Goal: Information Seeking & Learning: Learn about a topic

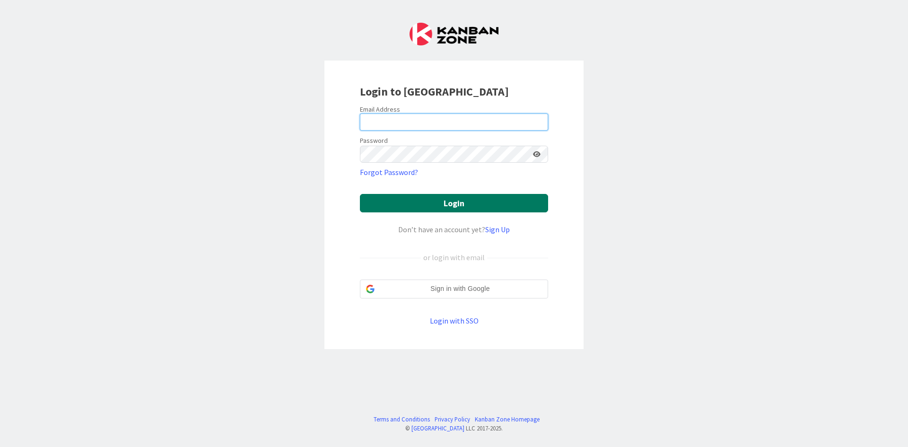
type input "christin@creativearrowcommunications.com"
click at [456, 209] on button "Login" at bounding box center [454, 203] width 188 height 18
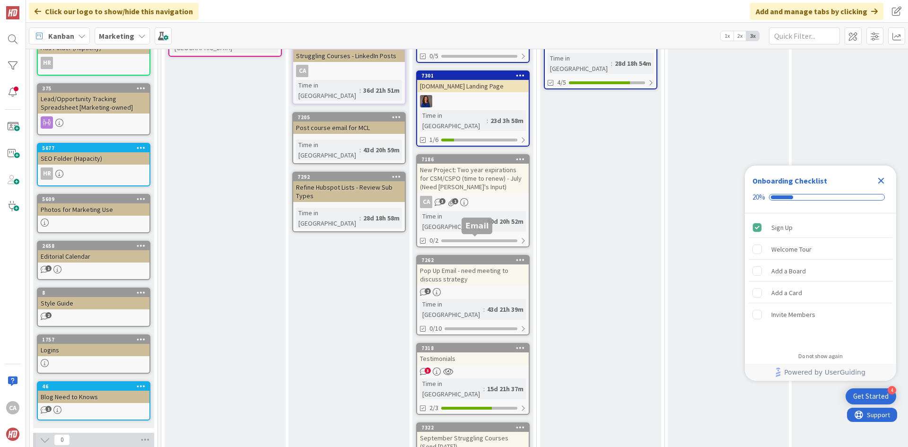
scroll to position [426, 0]
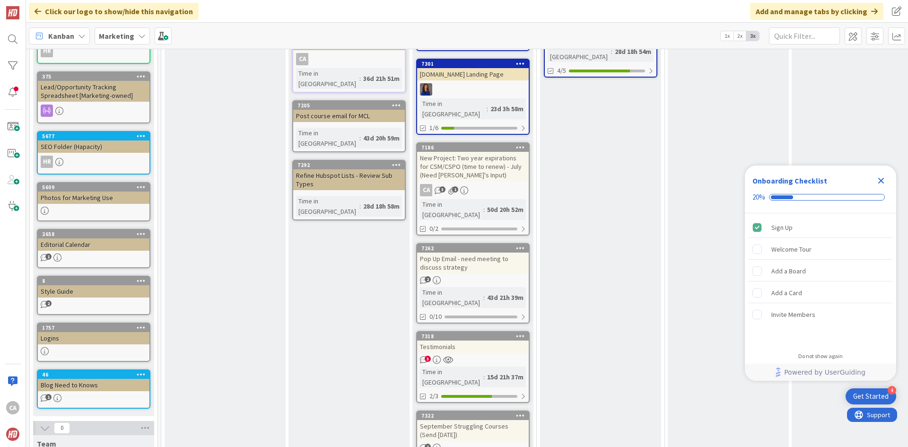
click at [480, 341] on div "Testimonials" at bounding box center [473, 347] width 112 height 12
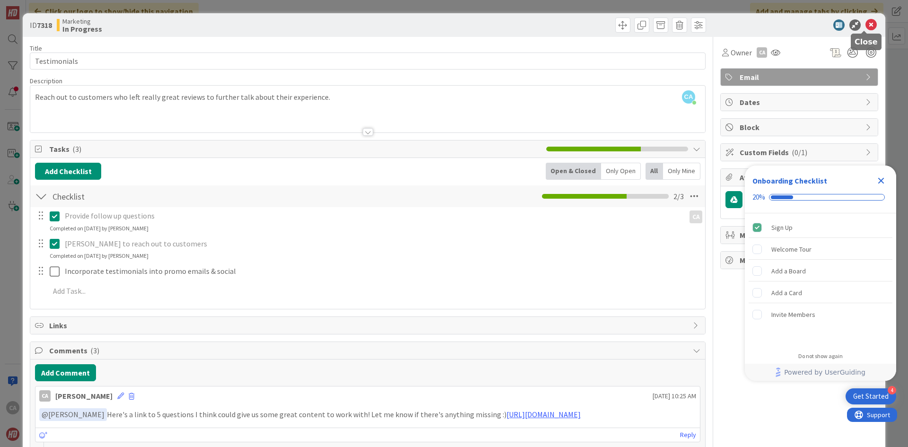
click at [866, 26] on icon at bounding box center [871, 24] width 11 height 11
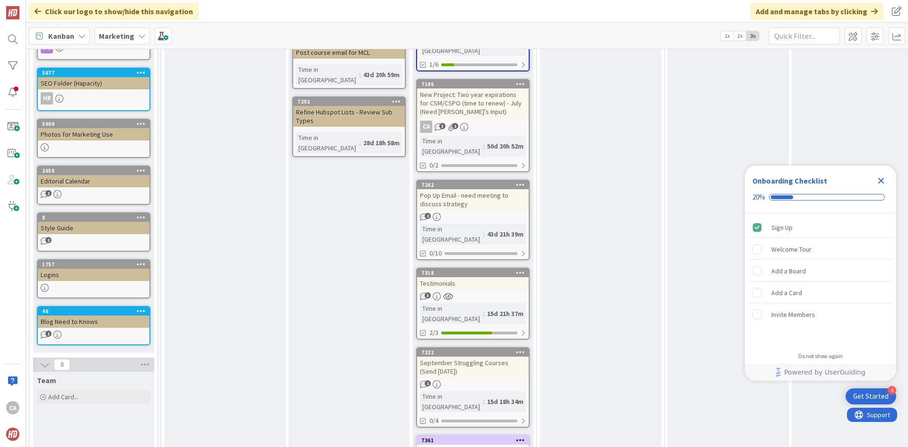
scroll to position [520, 0]
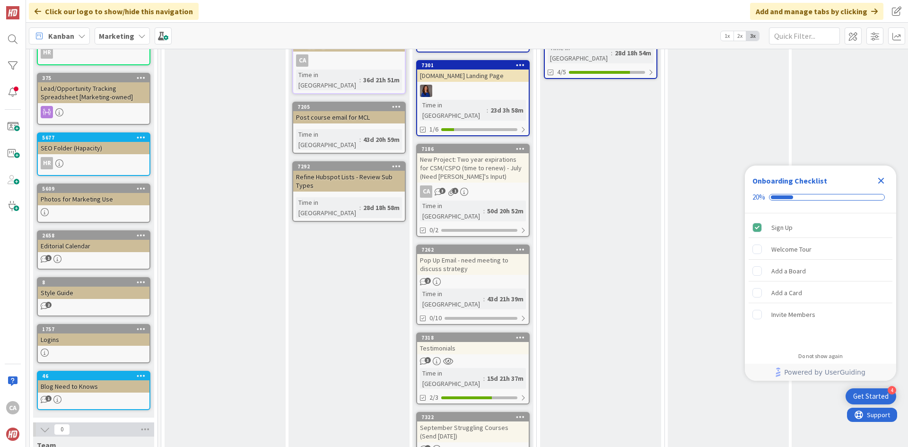
scroll to position [426, 0]
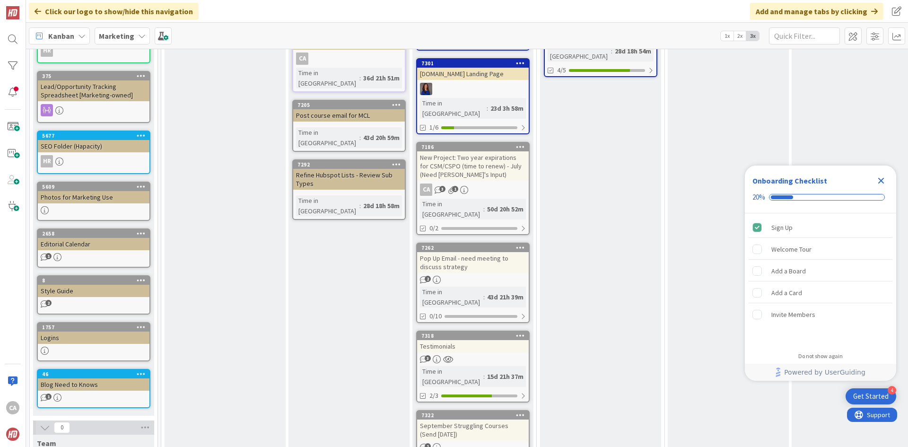
click at [499, 420] on div "September Struggling Courses (Send [DATE])" at bounding box center [473, 430] width 112 height 21
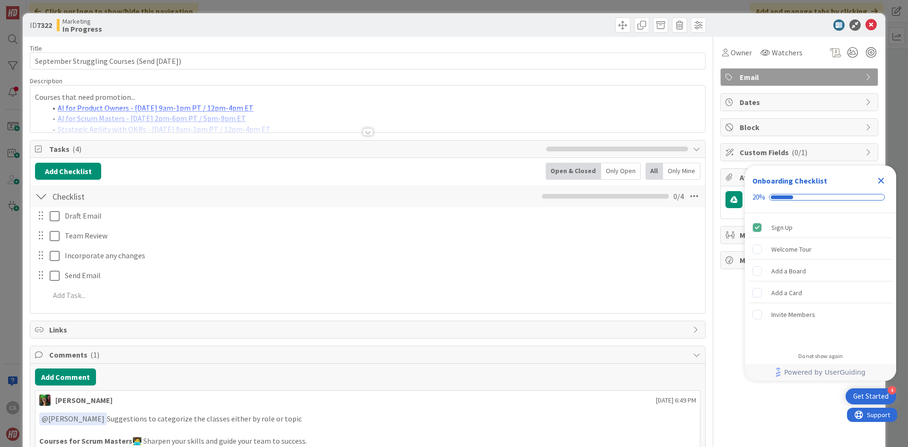
click at [363, 135] on div at bounding box center [368, 132] width 10 height 8
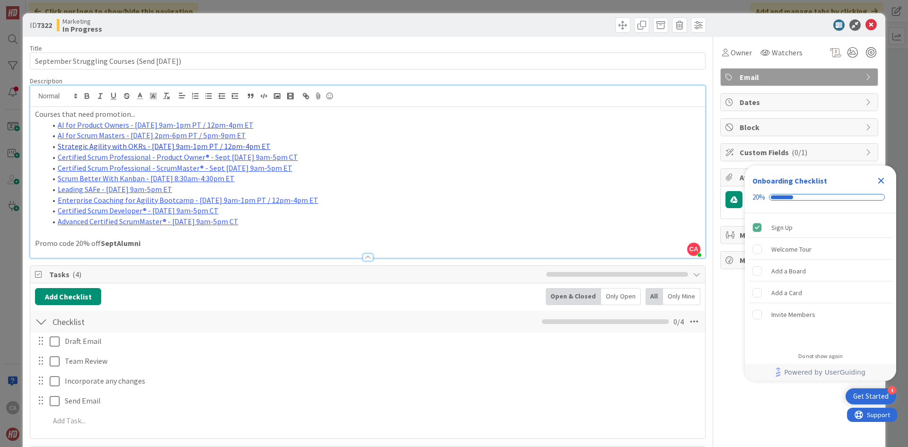
click at [150, 144] on link "Strategic Agility with OKRs - [DATE] 9am-1pm PT / 12pm-4pm ET" at bounding box center [164, 145] width 213 height 9
click at [153, 164] on link "https://hyperdriveagile.com/training/courses/okr#hTORC-STR-PL-NWE-Z-20250905-09…" at bounding box center [148, 164] width 65 height 12
click at [436, 161] on li "Certified Scrum Professional - Product Owner® - Sept [DATE] 9am-5pm CT" at bounding box center [373, 157] width 654 height 11
click at [367, 158] on li "Certified Scrum Professional - Product Owner® - Sept [DATE] 9am-5pm CT" at bounding box center [373, 157] width 654 height 11
click at [207, 157] on link "Certified Scrum Professional - Product Owner® - Sept [DATE] 9am-5pm CT" at bounding box center [178, 156] width 240 height 9
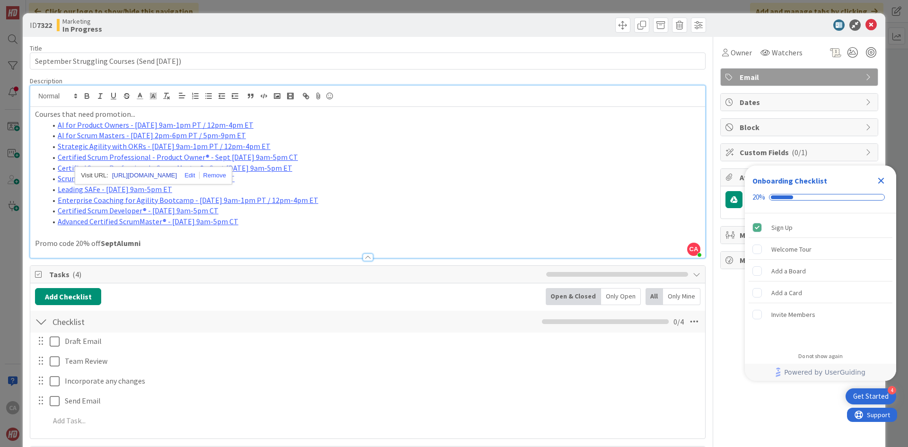
click at [177, 176] on link "https://hyperdriveagile.com/training/courses/csppo#hTARC-CSPPO-PL-RCH-Z-2025090…" at bounding box center [144, 175] width 65 height 12
click at [453, 183] on li "Scrum Better With Kanban - [DATE] 8:30am-4:30pm ET" at bounding box center [373, 178] width 654 height 11
click at [243, 168] on link "Certified Scrum Professional - ScrumMaster® - Sept [DATE] 9am-5pm ET" at bounding box center [175, 167] width 235 height 9
click at [174, 185] on link "https://hyperdriveagile.com/training/courses/cspsm#hTARC-CSPSM-PL-ASM-Z-2025090…" at bounding box center [141, 186] width 65 height 12
click at [375, 192] on li "Leading SAFe - [DATE] 9am-5pm ET" at bounding box center [373, 189] width 654 height 11
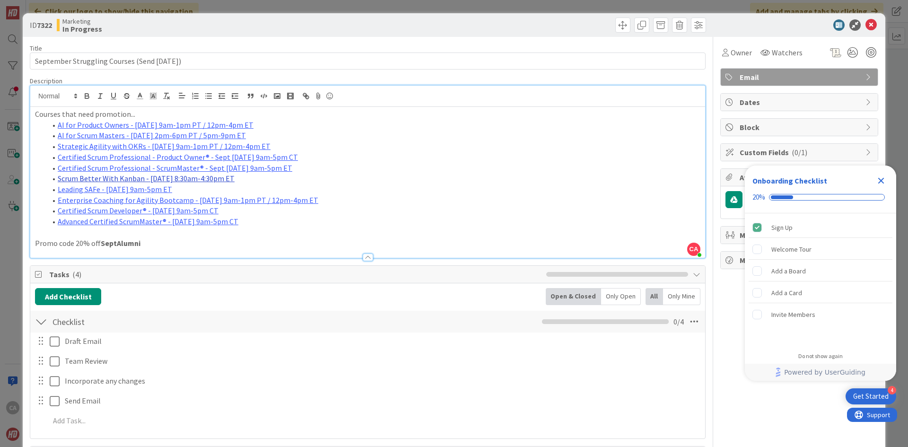
click at [218, 182] on link "Scrum Better With Kanban - [DATE] 8:30am-4:30pm ET" at bounding box center [146, 178] width 177 height 9
click at [167, 195] on link "https://hyperdriveagile.com/training/workshops/sbk#hTARW-SBK-PL-JCH-Z-20250910-…" at bounding box center [134, 197] width 65 height 12
click at [355, 184] on li "Leading SAFe - [DATE] 9am-5pm ET" at bounding box center [373, 189] width 654 height 11
click at [148, 192] on link "Leading SAFe - [DATE] 9am-5pm ET" at bounding box center [115, 188] width 114 height 9
click at [128, 206] on link "https://hyperdriveagile.com/training/courses/leadingsafe#hTARC-LSAFE-PL-MAR-Z-2…" at bounding box center [95, 207] width 65 height 12
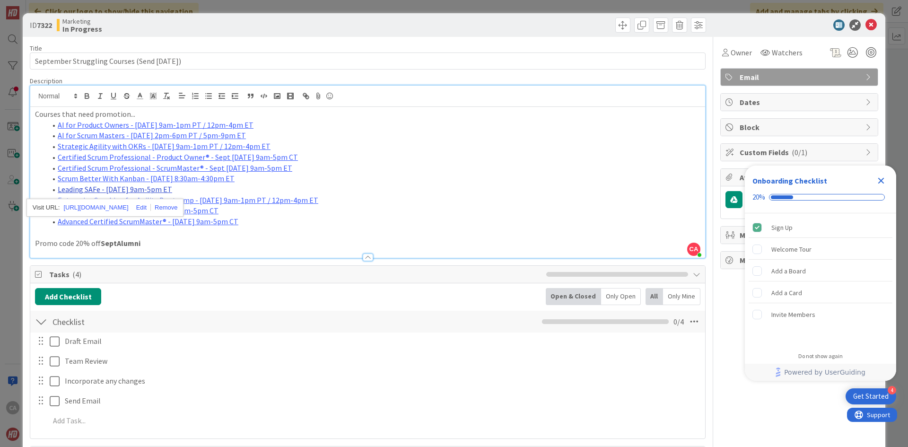
click at [129, 189] on link "Leading SAFe - [DATE] 9am-5pm ET" at bounding box center [115, 188] width 114 height 9
click at [125, 204] on link "https://hyperdriveagile.com/training/courses/leadingsafe#hTARC-LSAFE-PL-MAR-Z-2…" at bounding box center [95, 207] width 65 height 12
click at [398, 166] on li "Certified Scrum Professional - ScrumMaster® - Sept [DATE] 9am-5pm ET" at bounding box center [373, 168] width 654 height 11
click at [260, 202] on link "Enterprise Coaching for Agility Bootcamp - [DATE] 9am-1pm PT / 12pm-4pm ET" at bounding box center [188, 199] width 261 height 9
click at [159, 219] on link "https://hyperdriveagile.com/training/courses/eab#hTARC-ENTCAT-PL-MMA-Z-20250916…" at bounding box center [164, 218] width 65 height 12
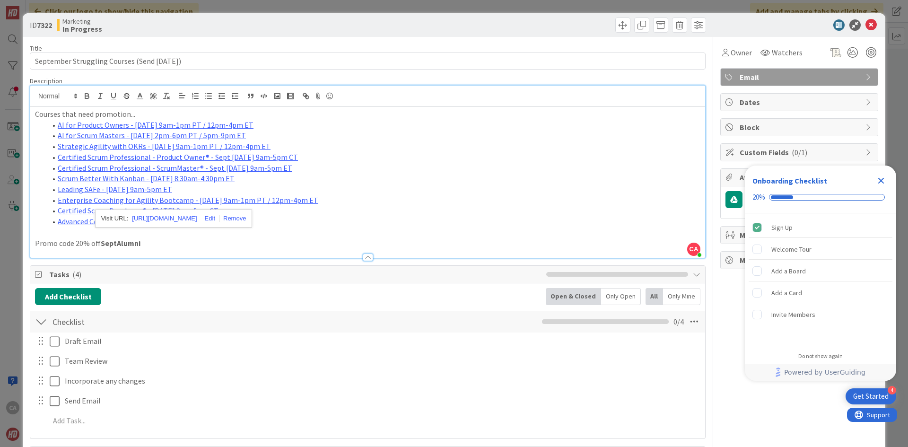
click at [390, 209] on li "Certified Scrum Developer® - [DATE] 9am-5pm CT" at bounding box center [373, 210] width 654 height 11
click at [172, 211] on link "Certified Scrum Developer® - [DATE] 9am-5pm CT" at bounding box center [138, 210] width 161 height 9
click at [151, 228] on link "https://hyperdriveagile.com/training/courses/csd#hTARC-CSD-PL-JNE-Z-20250917-09…" at bounding box center [118, 229] width 65 height 12
click at [409, 219] on li "Advanced Certified ScrumMaster® - [DATE] 9am-5pm CT" at bounding box center [373, 221] width 654 height 11
click at [211, 223] on link "Advanced Certified ScrumMaster® - [DATE] 9am-5pm CT" at bounding box center [148, 221] width 181 height 9
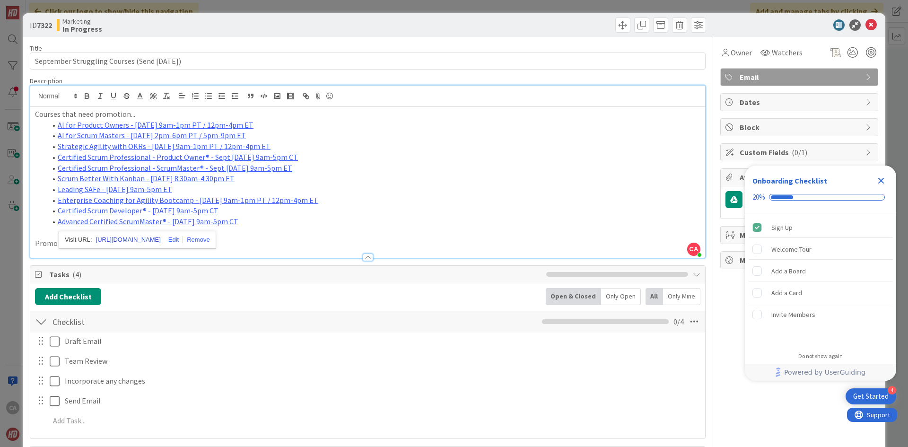
click at [151, 241] on link "https://hyperdriveagile.com/training/courses/acsm#hTARC-ACSM-PL-JCH-Z-20250929-…" at bounding box center [128, 240] width 65 height 12
drag, startPoint x: 281, startPoint y: 215, endPoint x: 230, endPoint y: 210, distance: 51.3
click at [281, 215] on li "Certified Scrum Developer® - [DATE] 9am-5pm CT" at bounding box center [373, 210] width 654 height 11
click at [207, 209] on link "Certified Scrum Developer® - [DATE] 9am-5pm CT" at bounding box center [138, 210] width 161 height 9
click at [167, 201] on link "Enterprise Coaching for Agility Bootcamp - [DATE] 9am-1pm PT / 12pm-4pm ET" at bounding box center [188, 199] width 261 height 9
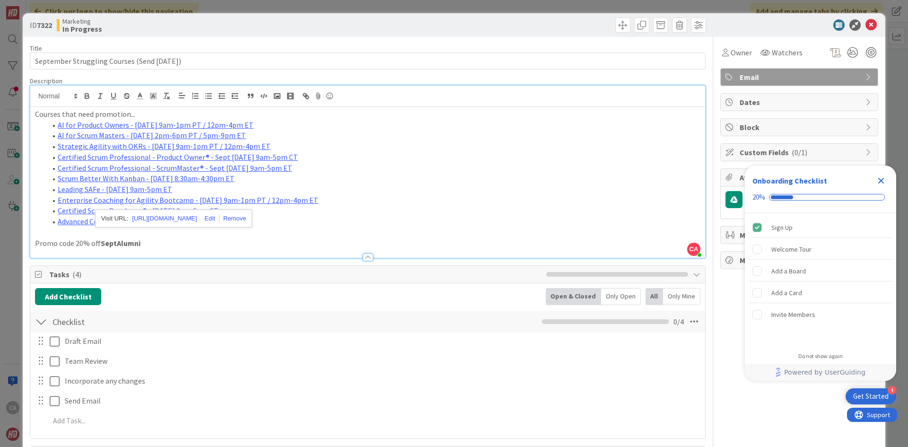
click at [364, 183] on li "Scrum Better With Kanban - [DATE] 8:30am-4:30pm ET" at bounding box center [373, 178] width 654 height 11
click at [157, 189] on link "Leading SAFe - [DATE] 9am-5pm ET" at bounding box center [115, 188] width 114 height 9
click at [166, 190] on link "Leading SAFe - [DATE] 9am-5pm ET" at bounding box center [115, 188] width 114 height 9
click at [184, 180] on link "Scrum Better With Kanban - [DATE] 8:30am-4:30pm ET" at bounding box center [146, 178] width 177 height 9
click at [162, 167] on link "Certified Scrum Professional - ScrumMaster® - Sept [DATE] 9am-5pm ET" at bounding box center [175, 167] width 235 height 9
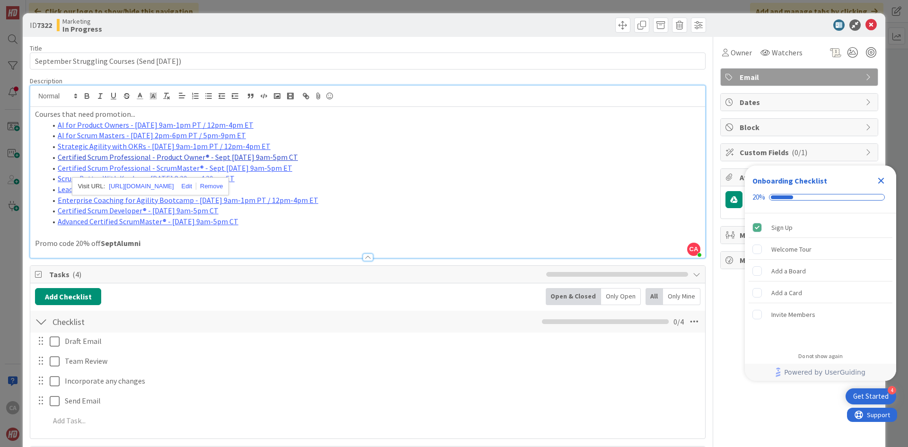
click at [147, 157] on link "Certified Scrum Professional - Product Owner® - Sept [DATE] 9am-5pm CT" at bounding box center [178, 156] width 240 height 9
click at [124, 148] on link "Strategic Agility with OKRs - [DATE] 9am-1pm PT / 12pm-4pm ET" at bounding box center [164, 145] width 213 height 9
click at [143, 136] on link "AI for Scrum Masters - [DATE] 2pm-6pm PT / 5pm-9pm ET" at bounding box center [152, 135] width 188 height 9
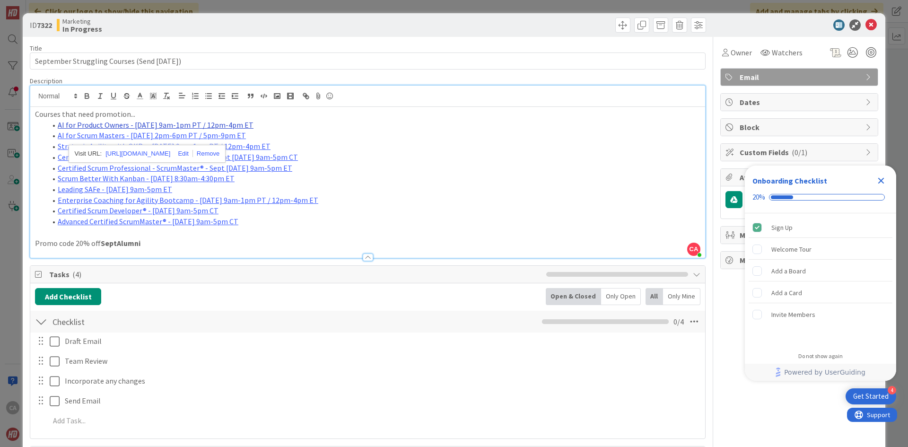
click at [130, 126] on link "AI for Product Owners - [DATE] 9am-1pm PT / 12pm-4pm ET" at bounding box center [156, 124] width 196 height 9
click at [273, 227] on li "Advanced Certified ScrumMaster® - [DATE] 9am-5pm CT" at bounding box center [373, 221] width 654 height 11
drag, startPoint x: 250, startPoint y: 221, endPoint x: 55, endPoint y: 128, distance: 216.4
click at [55, 128] on ol "AI for Product Owners - September 2nd, 9am-1pm PT / 12pm-4pm ET AI for Scrum Ma…" at bounding box center [367, 173] width 665 height 107
copy ol "AI for Product Owners - September 2nd, 9am-1pm PT / 12pm-4pm ET AI for Scrum Ma…"
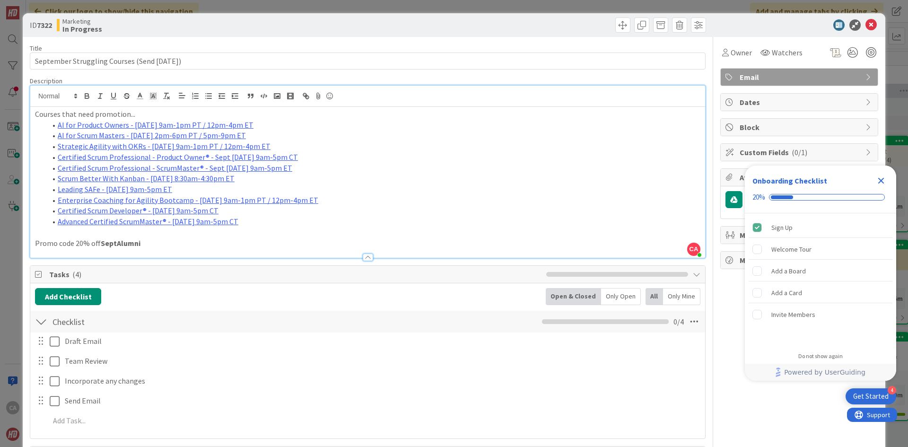
scroll to position [426, 0]
